Goal: Information Seeking & Learning: Find specific fact

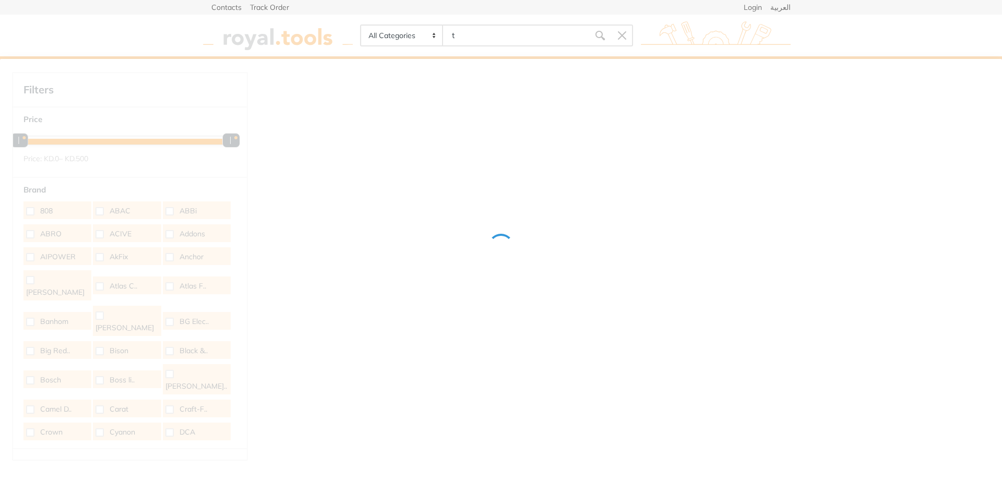
type input "t"
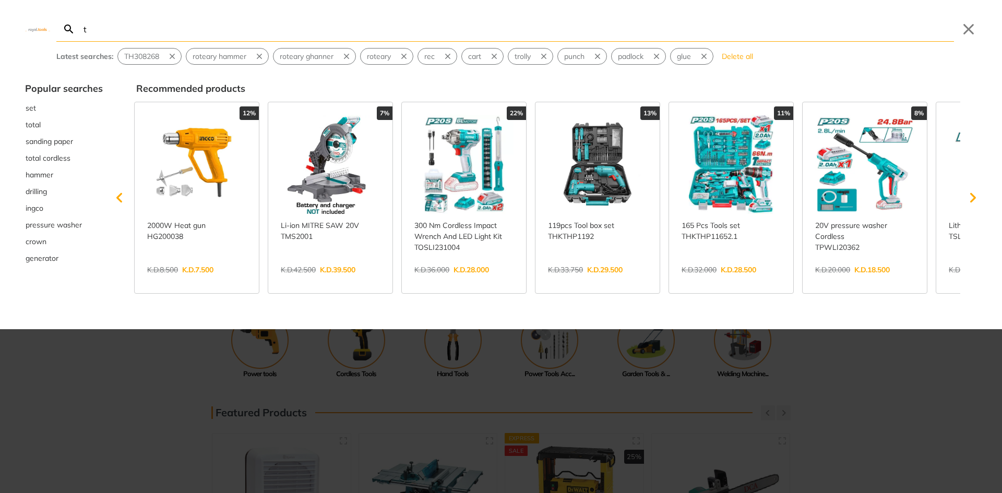
type input "t"
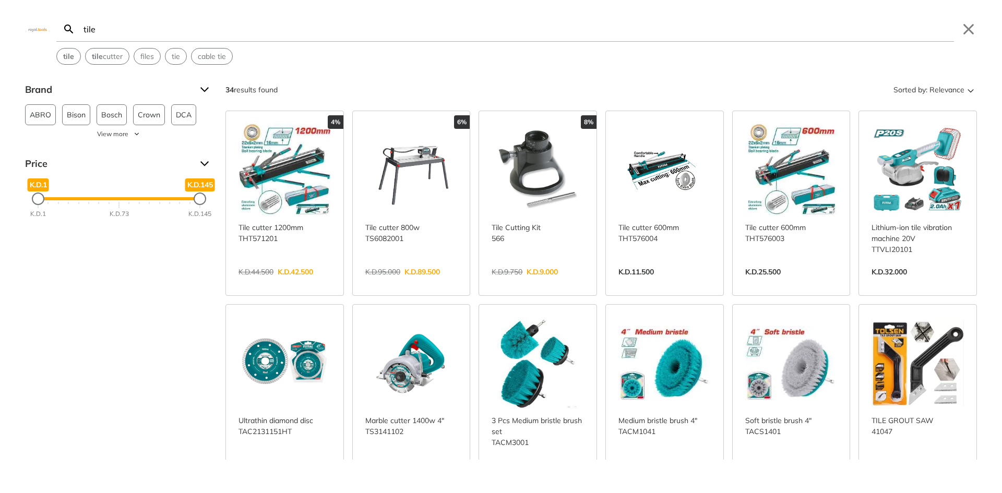
type input "tile"
click at [422, 283] on link "View more →" at bounding box center [411, 283] width 92 height 0
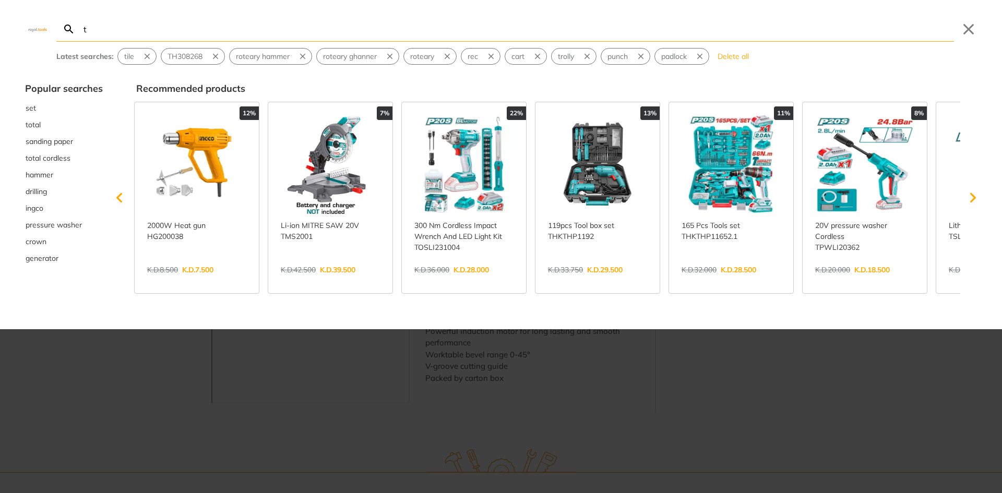
type input "t"
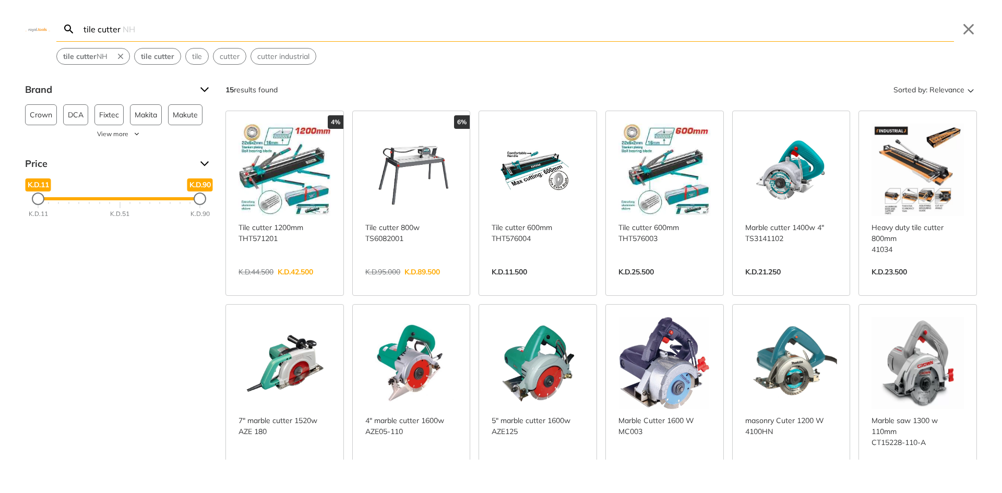
type input "tile cutter"
click at [400, 476] on link "View more →" at bounding box center [411, 476] width 92 height 0
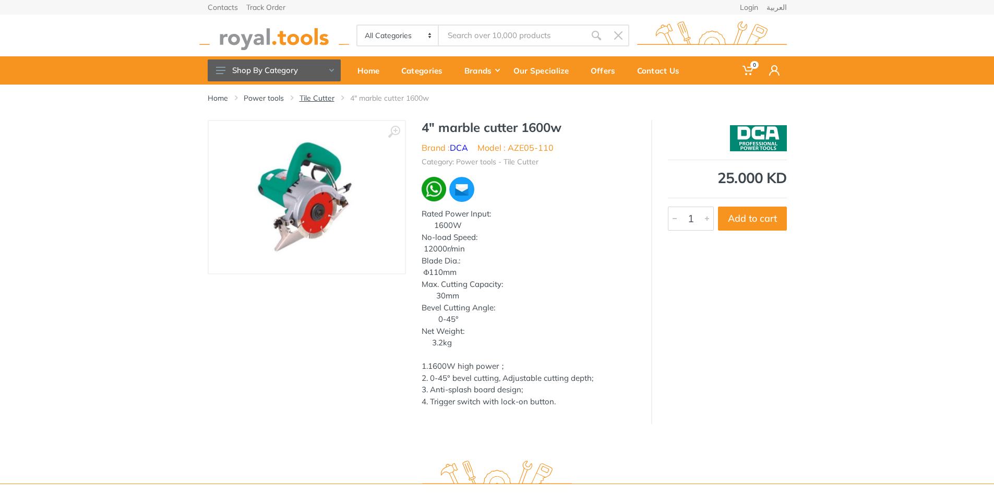
click at [326, 98] on link "Tile Cutter" at bounding box center [316, 98] width 35 height 10
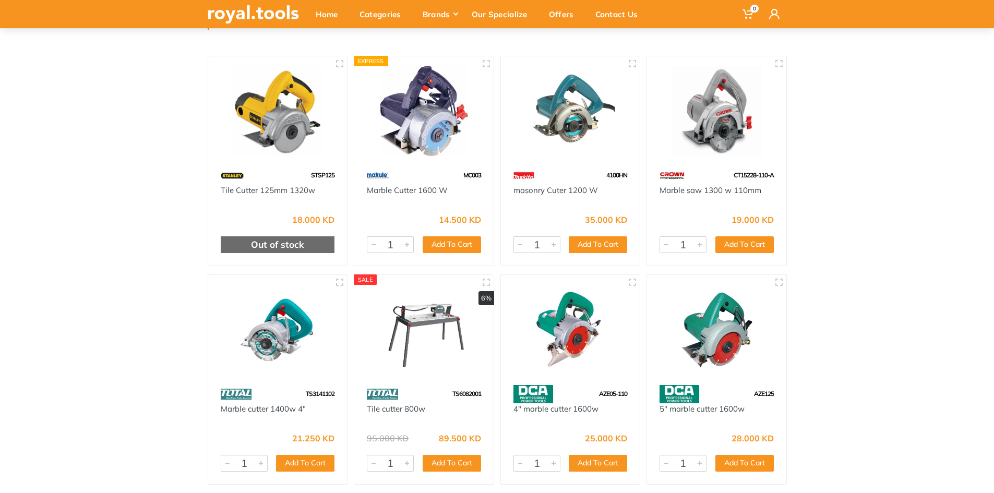
scroll to position [104, 0]
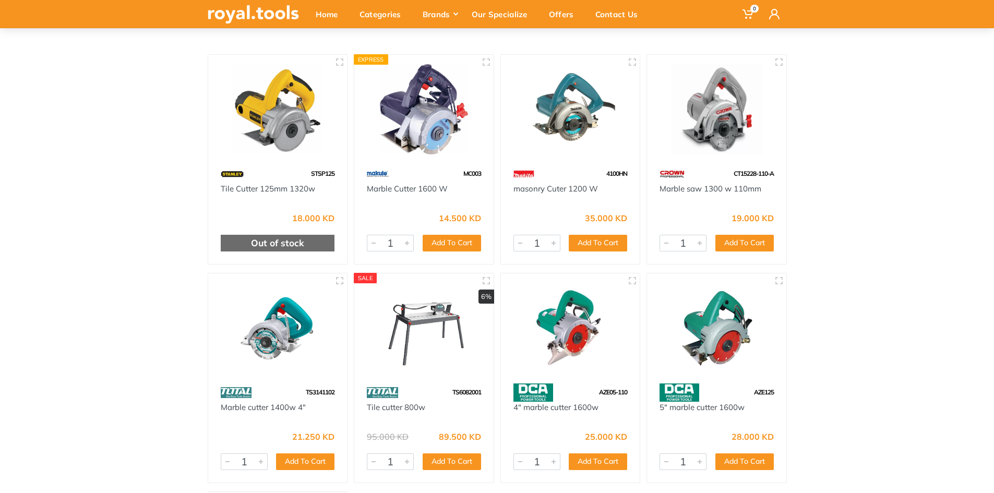
click at [573, 91] on img at bounding box center [570, 109] width 121 height 90
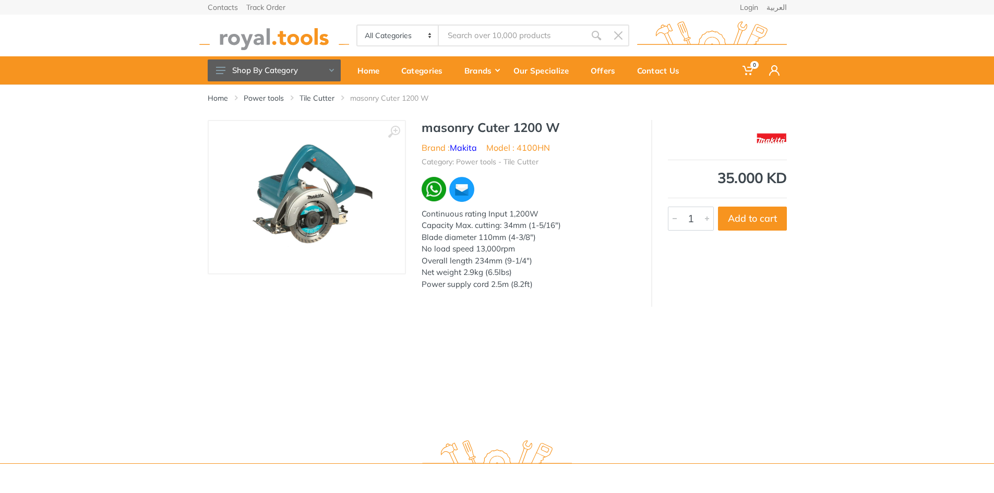
click at [528, 144] on li "Model : 4100HN" at bounding box center [518, 147] width 64 height 13
copy li "4100HN"
